Goal: Communication & Community: Answer question/provide support

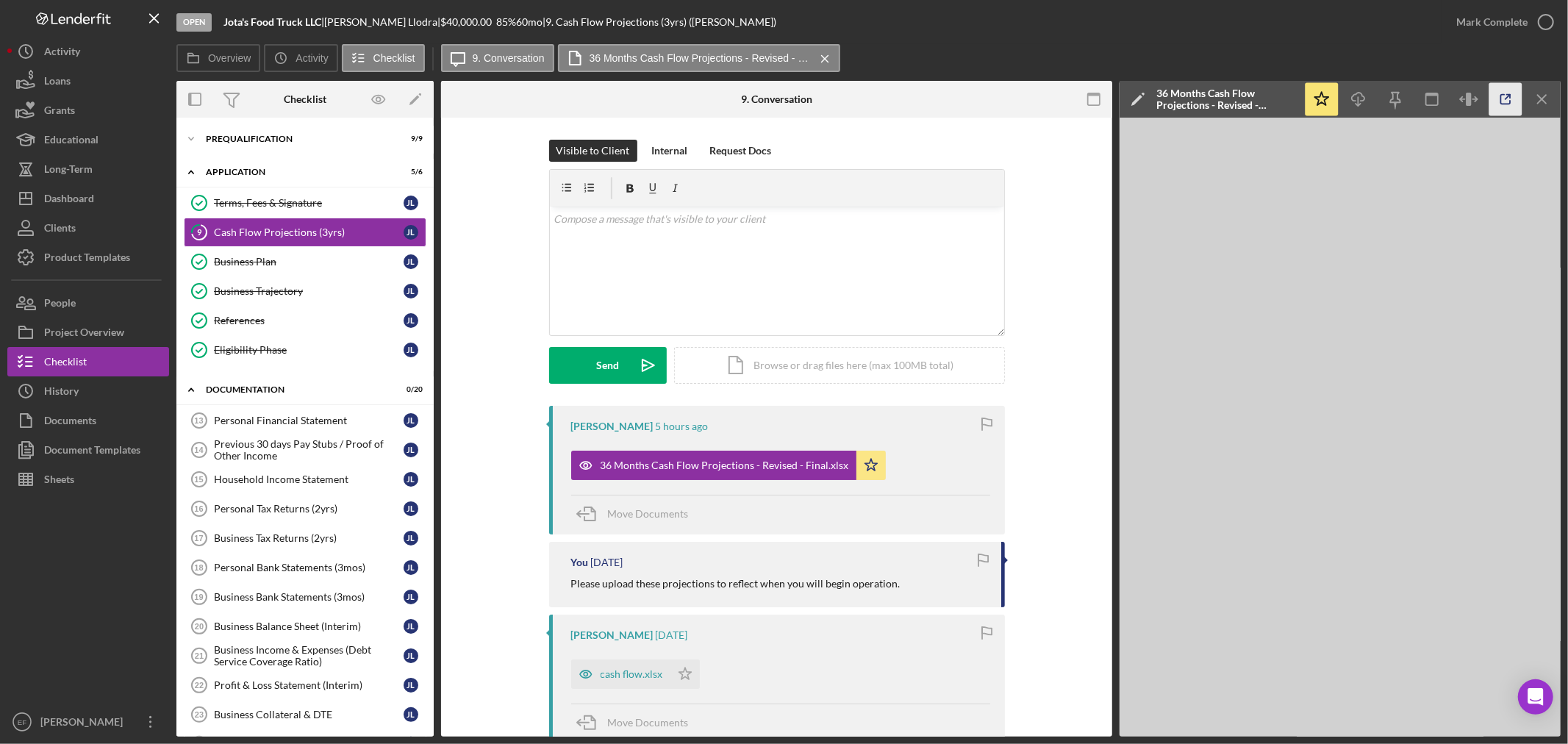
click at [1501, 89] on icon "button" at bounding box center [1506, 100] width 33 height 33
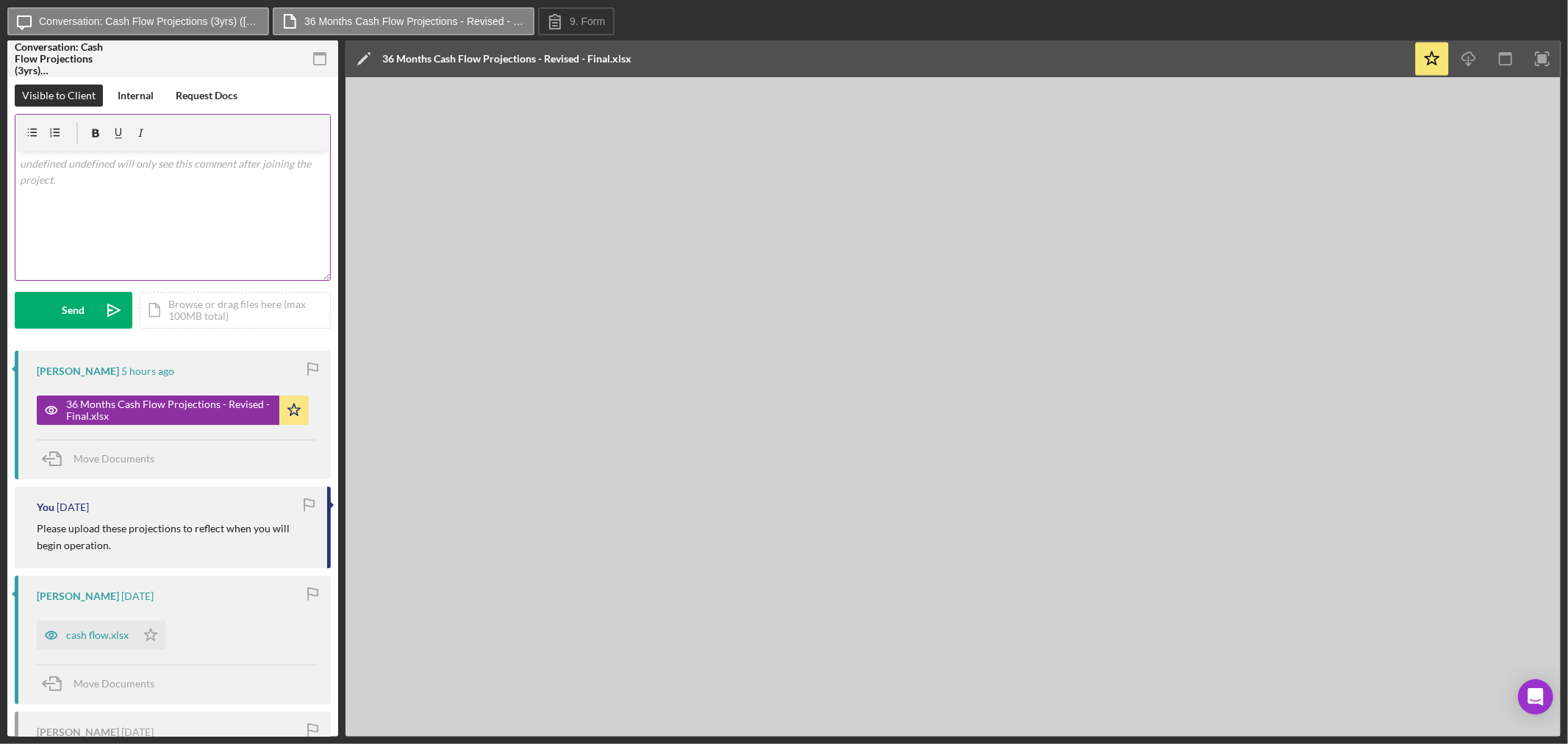
click at [160, 220] on div "v Color teal Color pink Remove color Add row above Add row below Add column bef…" at bounding box center [172, 216] width 314 height 129
click at [92, 305] on button "Send Icon/icon-invite-send" at bounding box center [73, 310] width 117 height 37
